Goal: Information Seeking & Learning: Find specific page/section

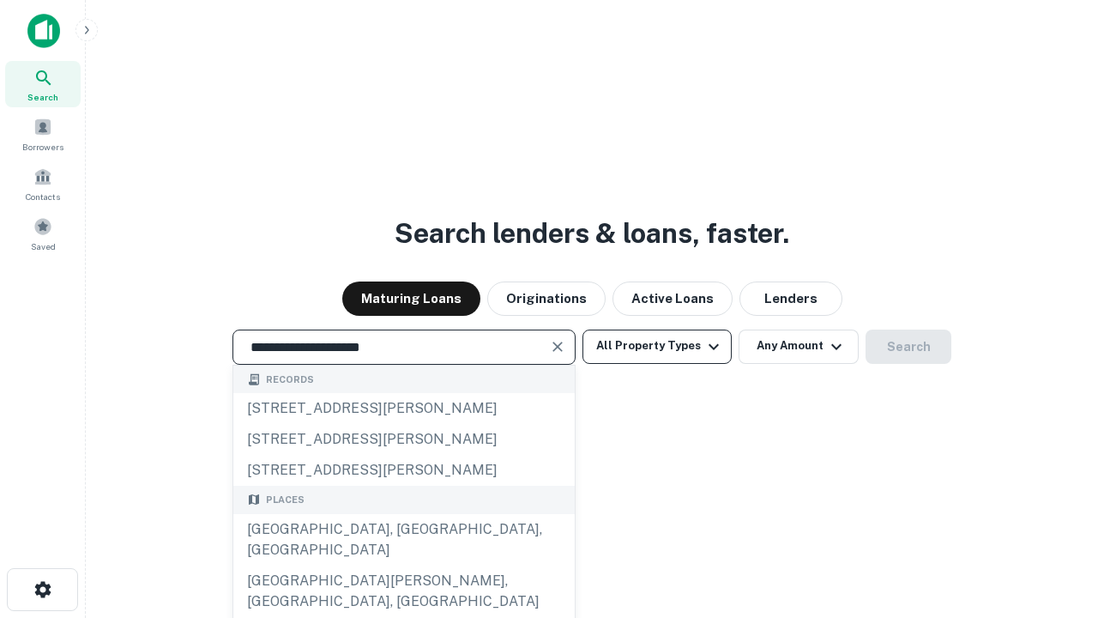
click at [403, 565] on div "[GEOGRAPHIC_DATA], [GEOGRAPHIC_DATA], [GEOGRAPHIC_DATA]" at bounding box center [403, 539] width 341 height 51
type input "**********"
click at [657, 346] on button "All Property Types" at bounding box center [656, 346] width 149 height 34
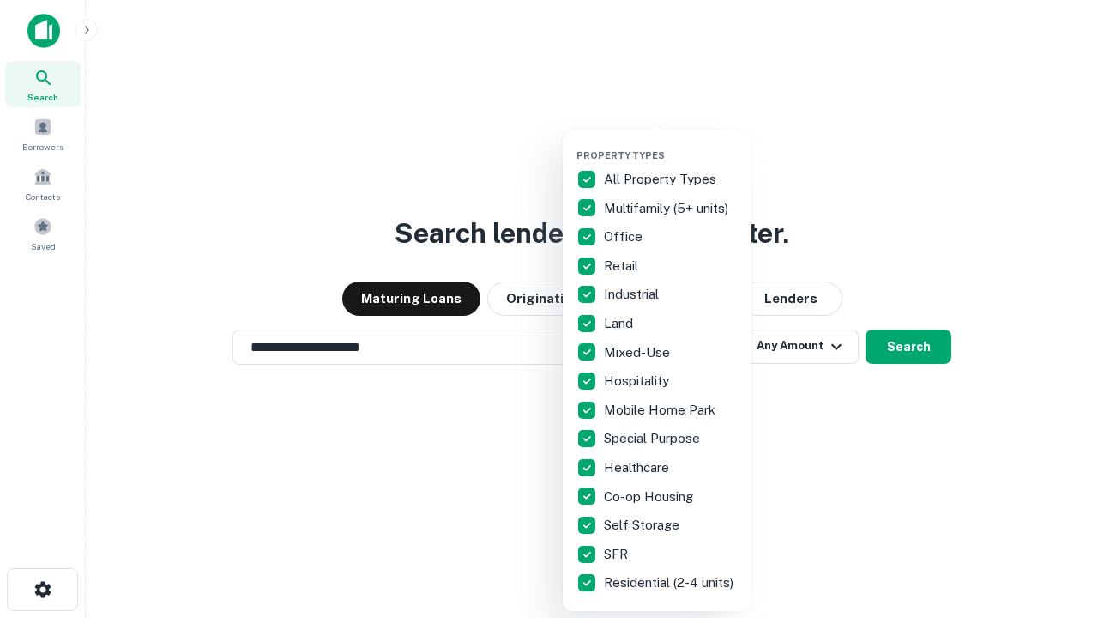
click at [671, 144] on button "button" at bounding box center [670, 144] width 189 height 1
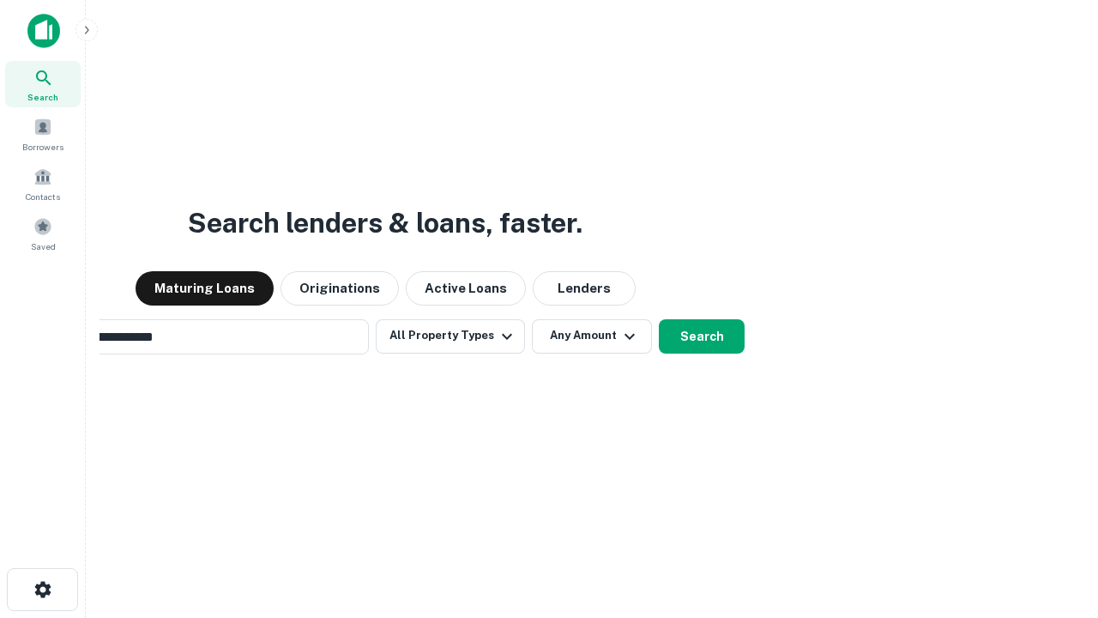
scroll to position [27, 0]
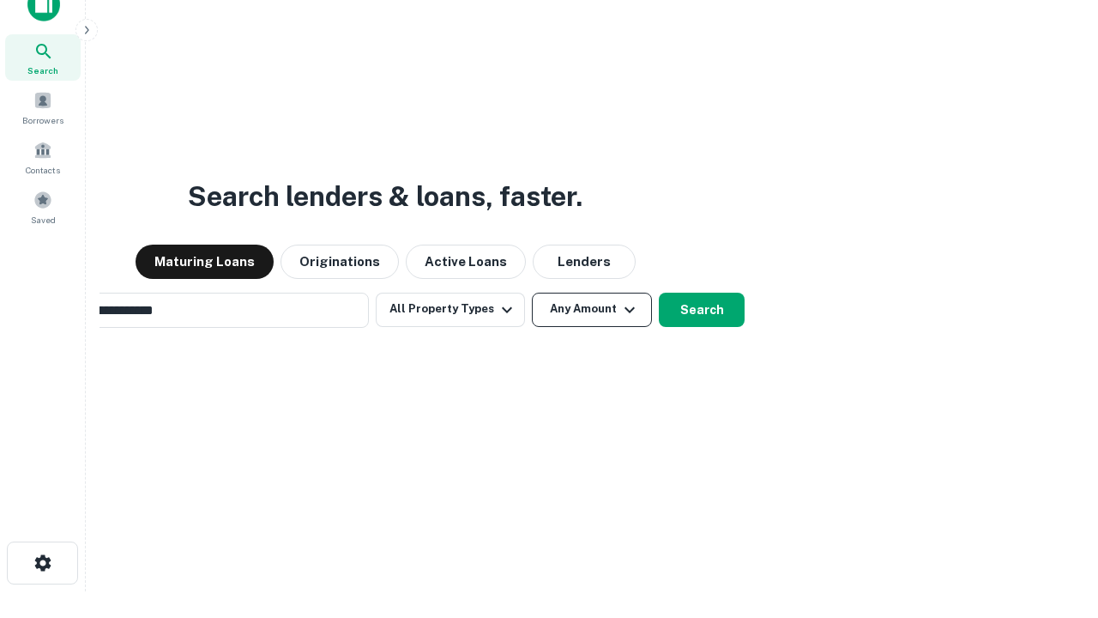
click at [532, 292] on button "Any Amount" at bounding box center [592, 309] width 120 height 34
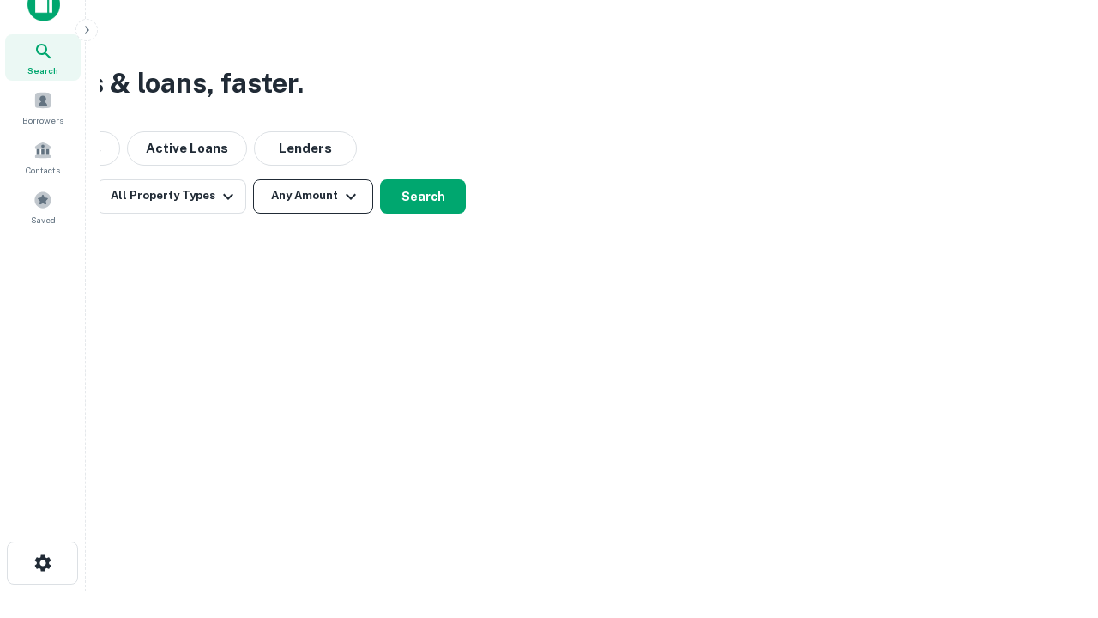
scroll to position [27, 0]
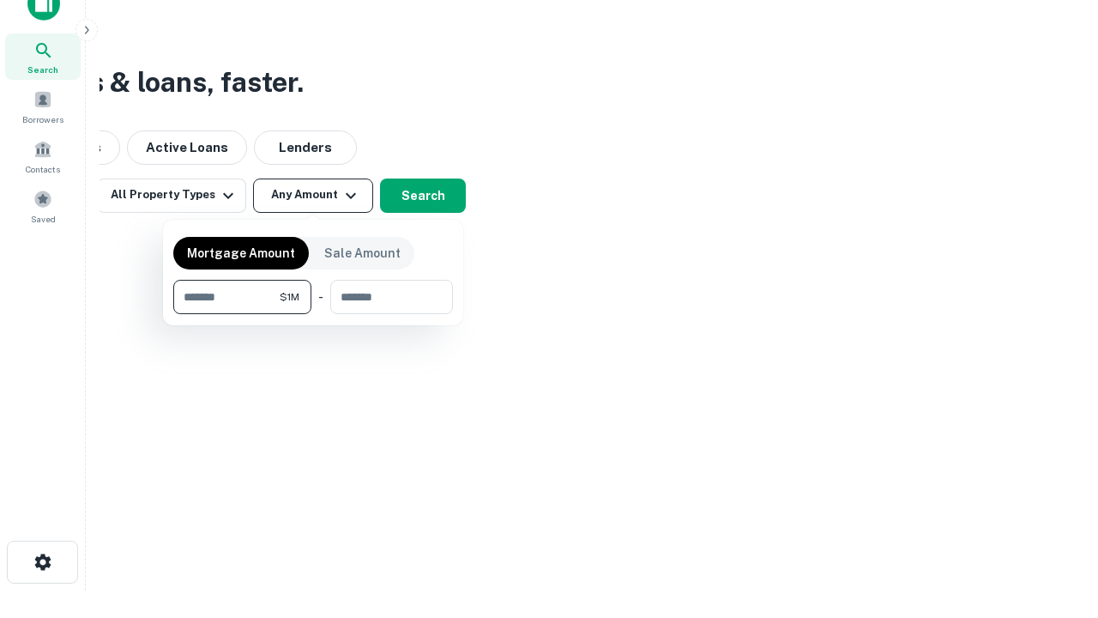
type input "*******"
click at [313, 314] on button "button" at bounding box center [313, 314] width 280 height 1
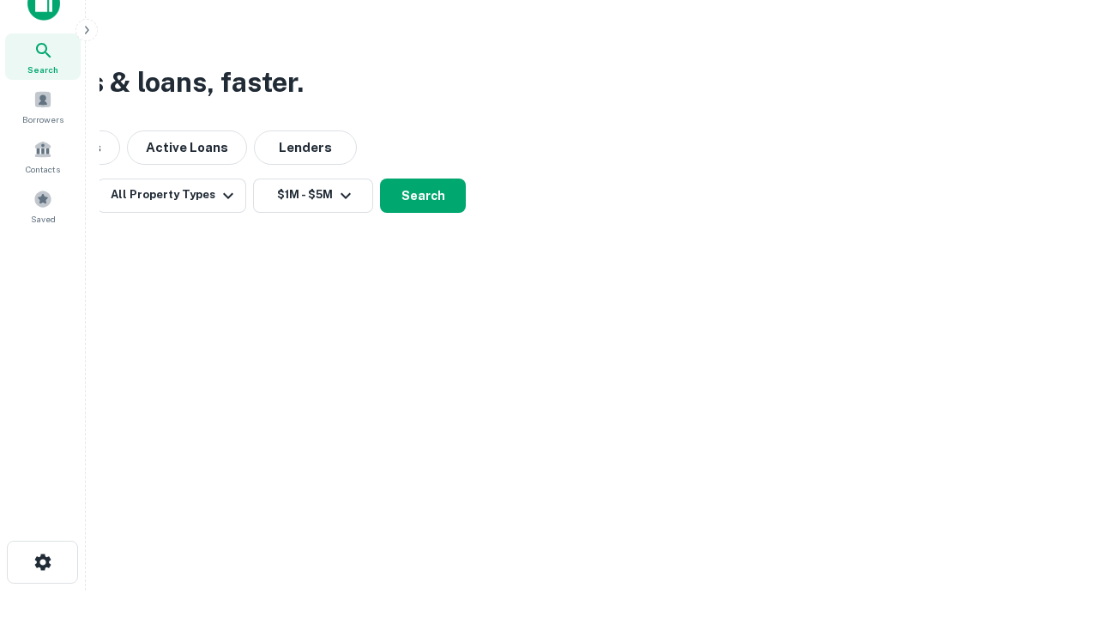
scroll to position [10, 316]
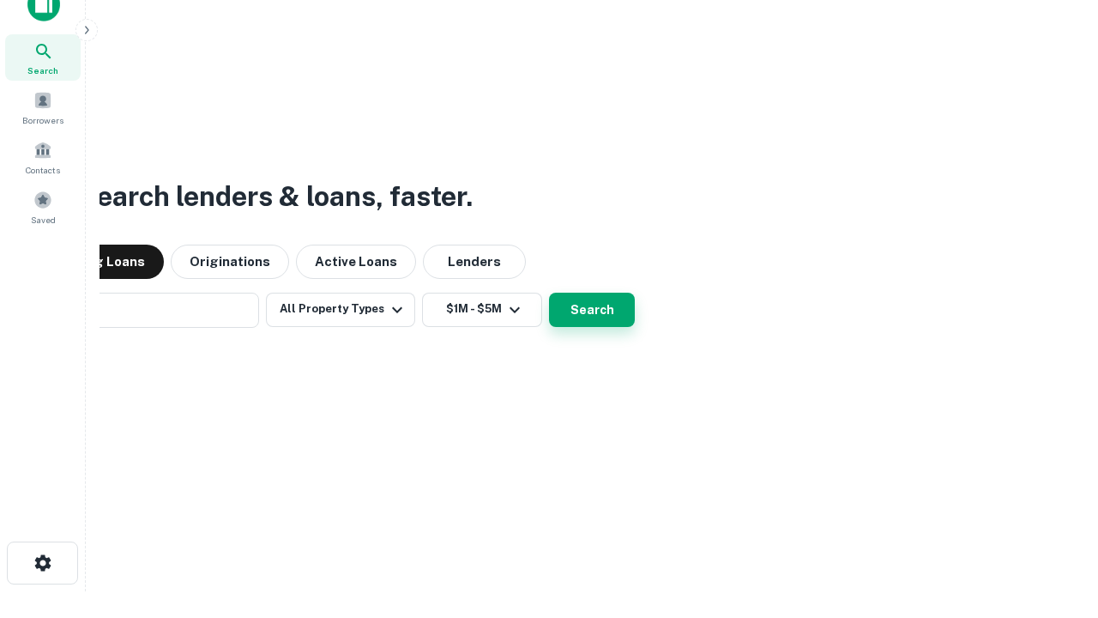
click at [549, 292] on button "Search" at bounding box center [592, 309] width 86 height 34
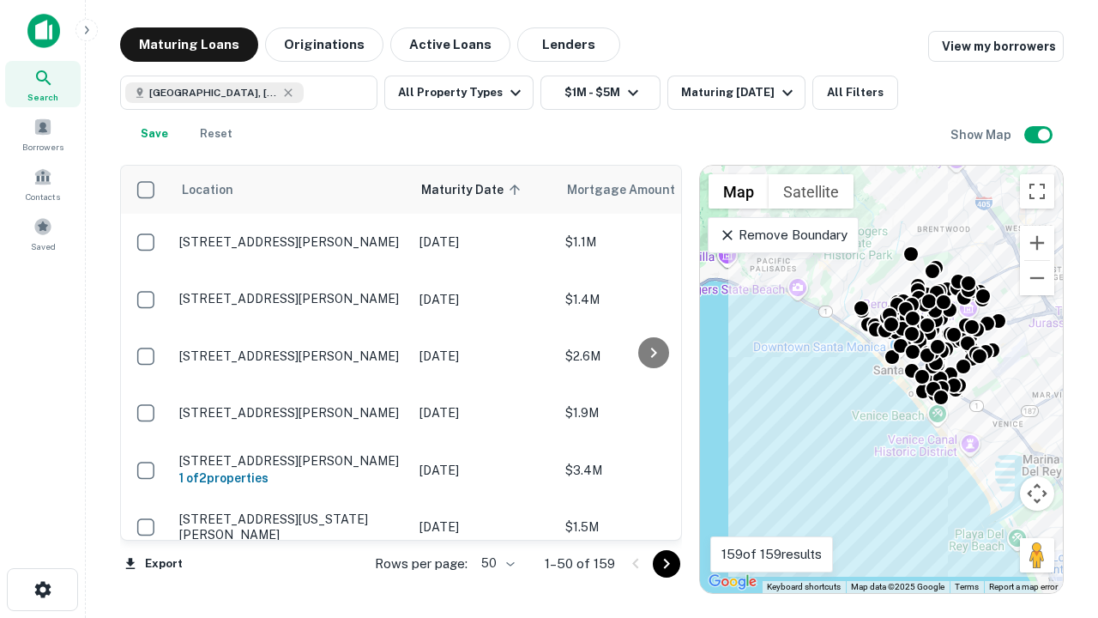
click at [495, 563] on body "Search Borrowers Contacts Saved Maturing Loans Originations Active Loans Lender…" at bounding box center [549, 309] width 1098 height 618
click at [496, 520] on li "25" at bounding box center [496, 519] width 50 height 31
